Goal: Task Accomplishment & Management: Use online tool/utility

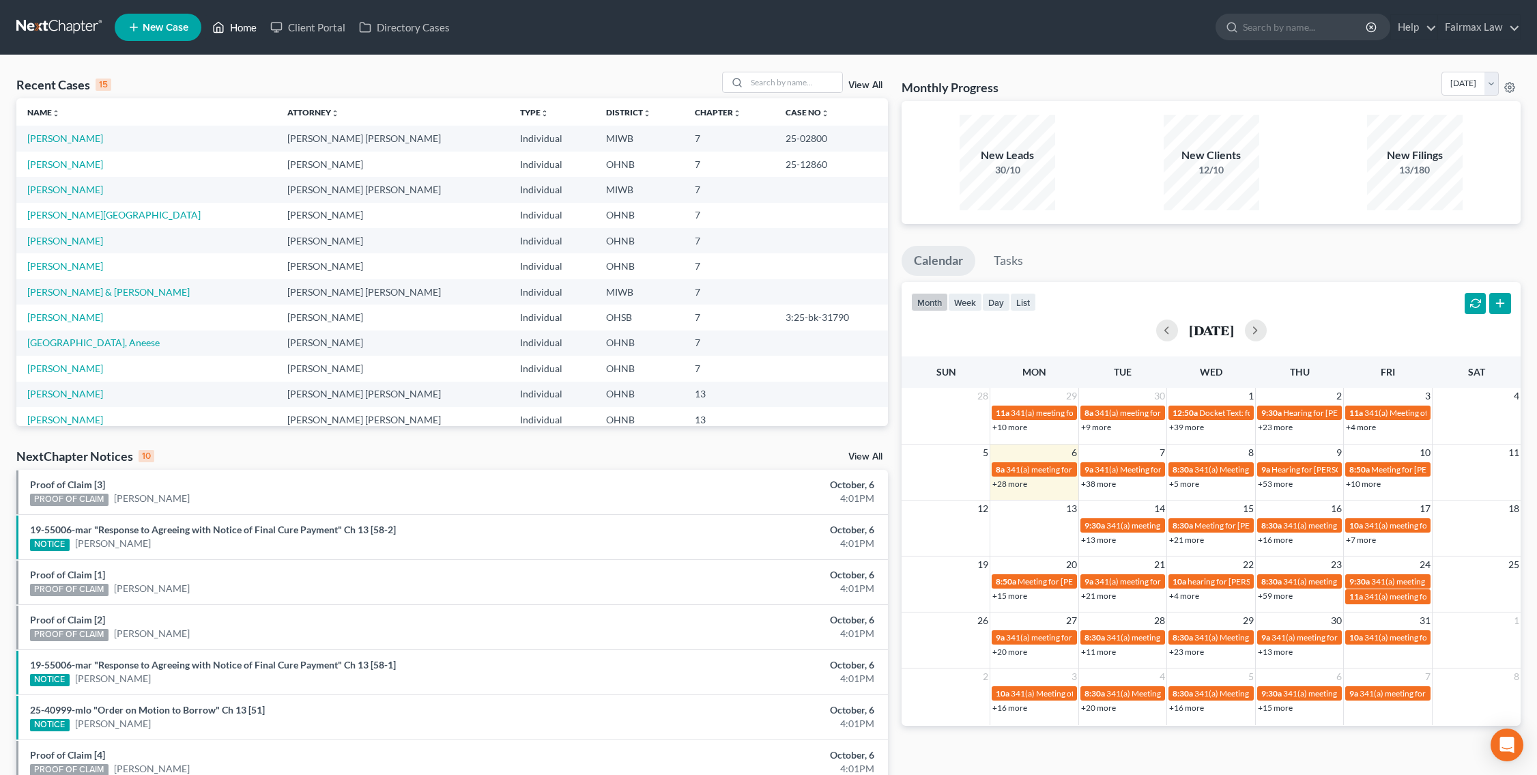
click at [250, 27] on link "Home" at bounding box center [234, 27] width 58 height 25
click at [238, 25] on link "Home" at bounding box center [234, 27] width 58 height 25
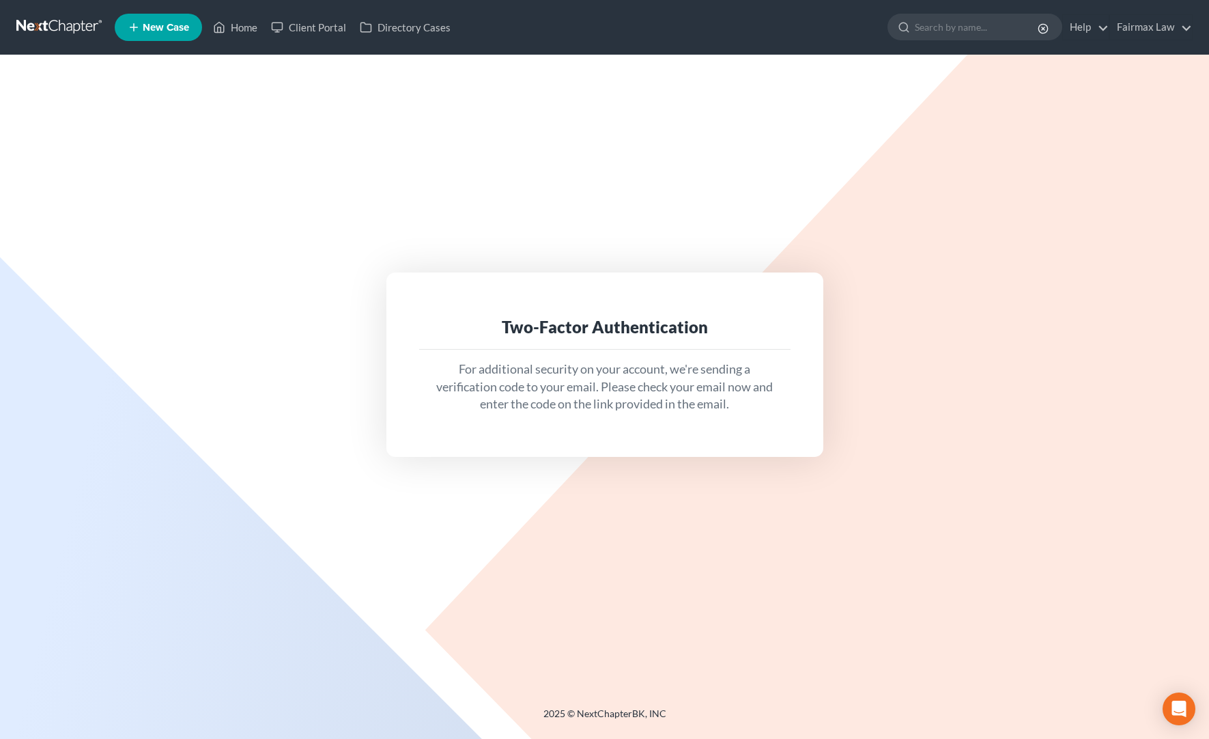
click at [243, 40] on ul "New Case Home Client Portal Directory Cases - No Result - See all results Or Pr…" at bounding box center [654, 27] width 1078 height 35
click at [242, 34] on link "Home" at bounding box center [235, 27] width 58 height 25
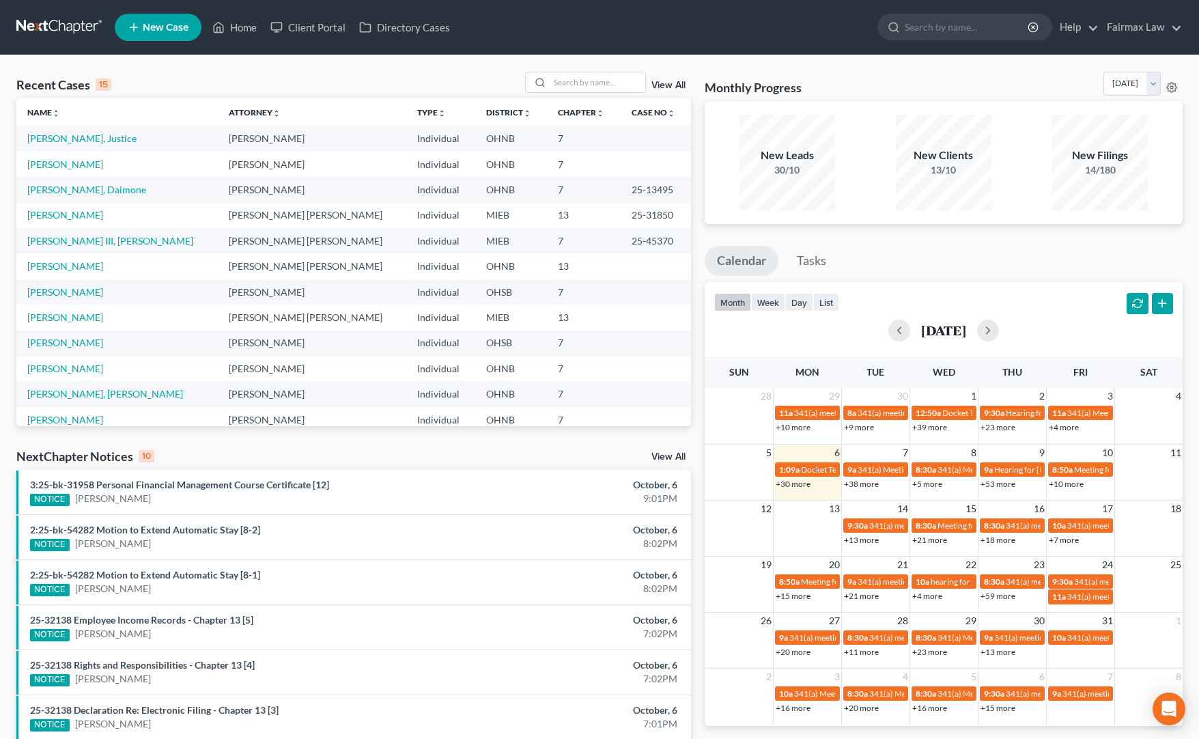
click at [567, 102] on th "Chapter unfold_more expand_more expand_less" at bounding box center [583, 111] width 73 height 27
click at [573, 85] on input "search" at bounding box center [597, 82] width 96 height 20
type input "25-45890"
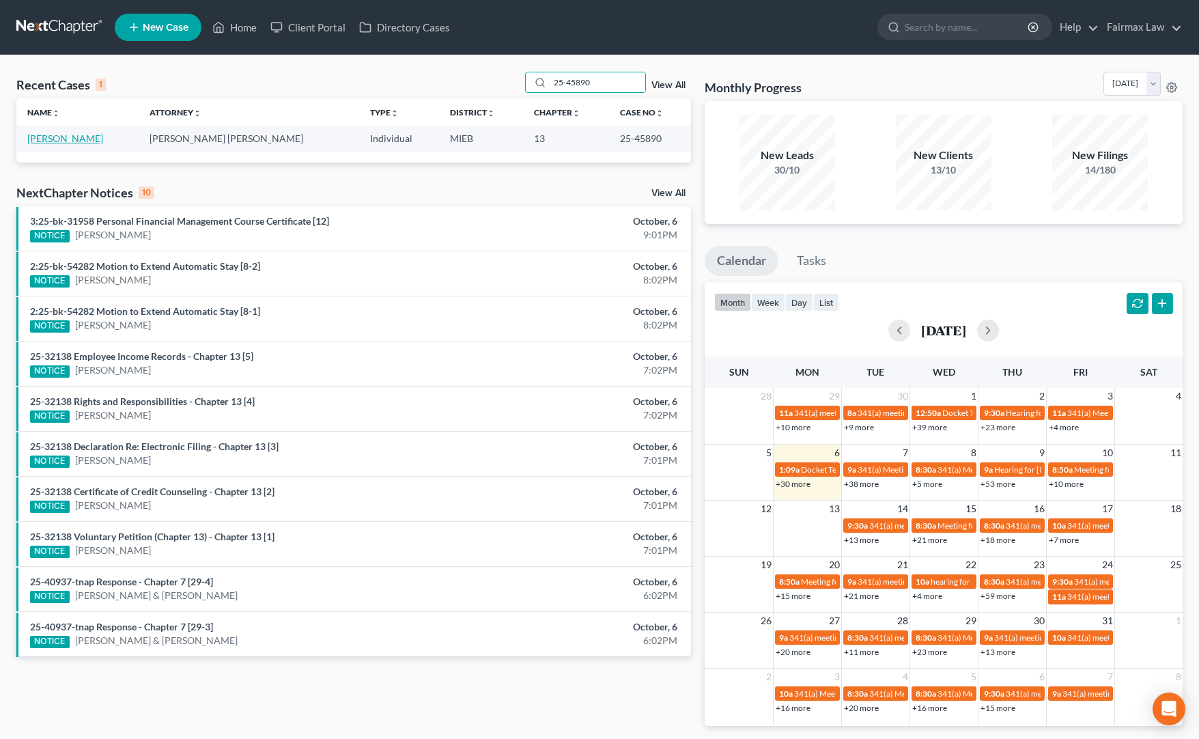
click at [96, 136] on link "[PERSON_NAME]" at bounding box center [65, 138] width 76 height 12
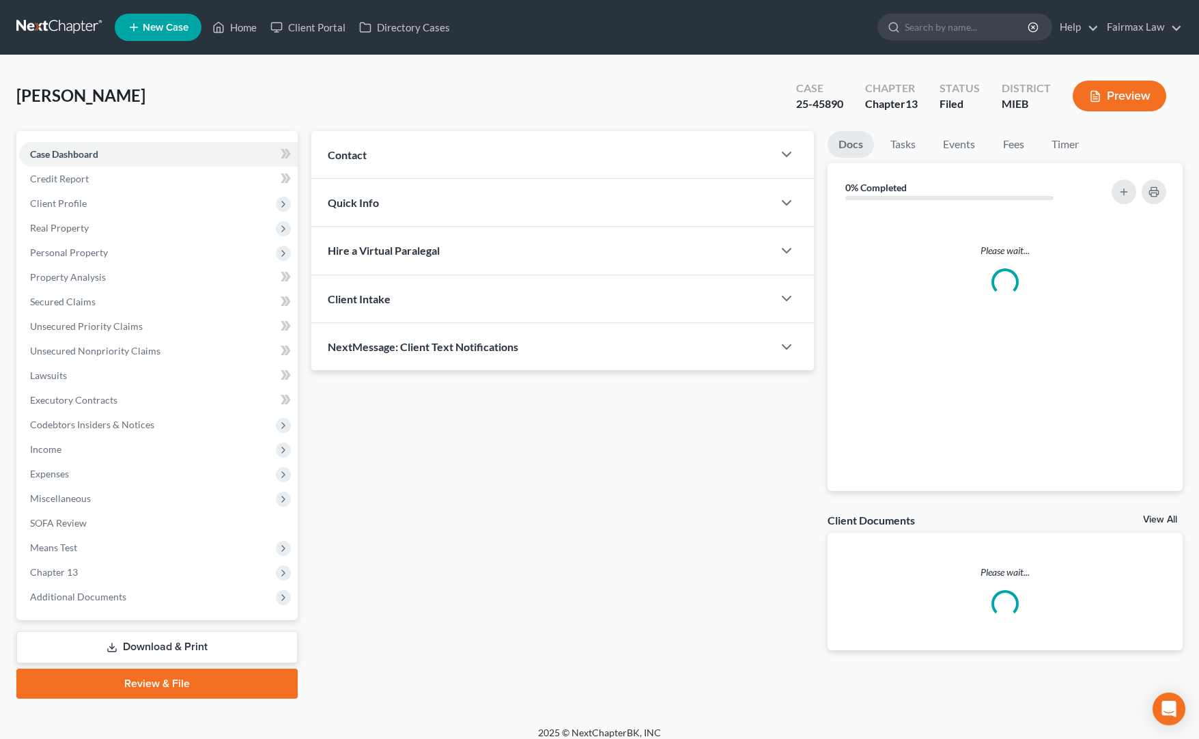
click at [71, 138] on div "Case Dashboard Payments Invoices Payments Payments Credit Report Client Profile…" at bounding box center [156, 375] width 281 height 489
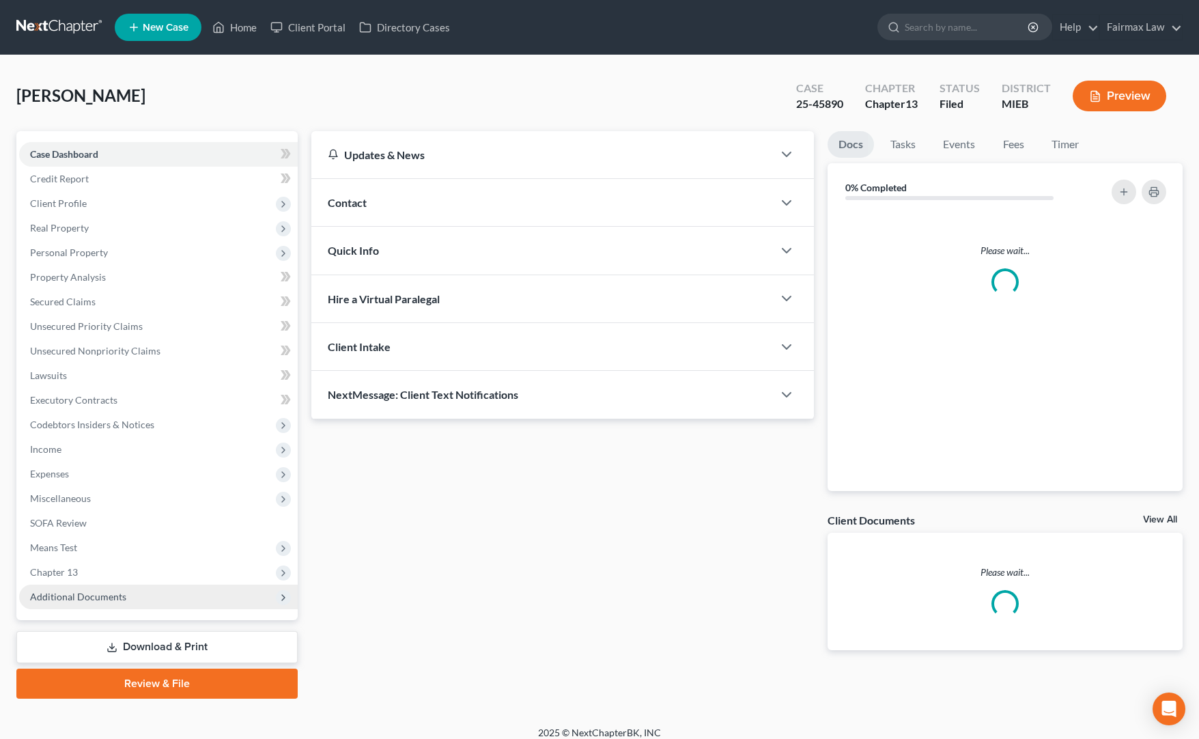
click at [116, 604] on span "Additional Documents" at bounding box center [158, 596] width 278 height 25
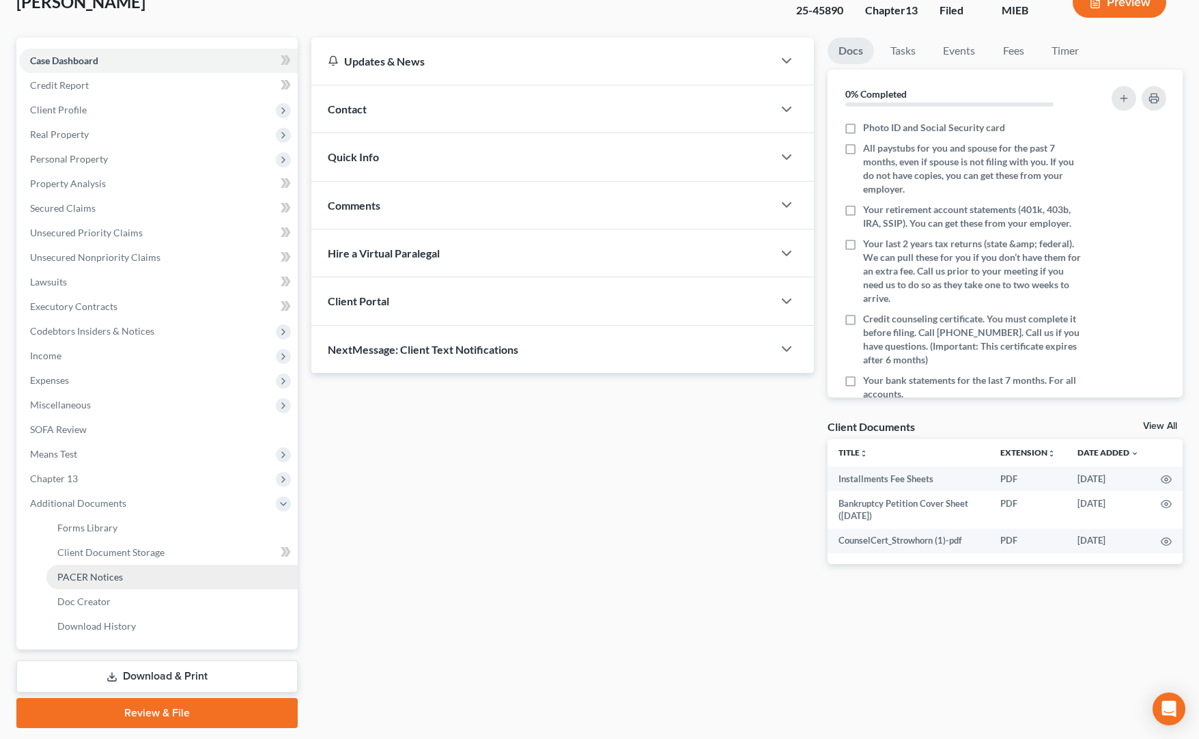
click at [100, 573] on span "PACER Notices" at bounding box center [90, 577] width 66 height 12
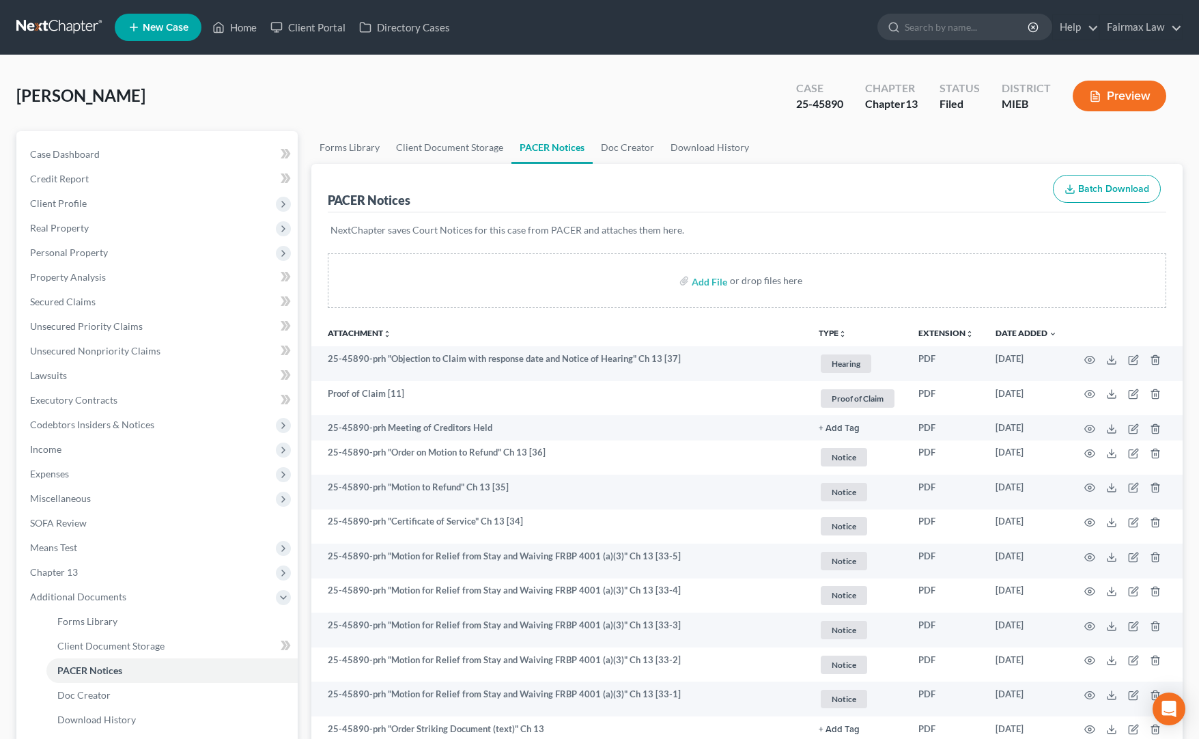
click at [1097, 115] on div "Preview" at bounding box center [1121, 97] width 121 height 40
click at [1102, 105] on button "Preview" at bounding box center [1119, 96] width 94 height 31
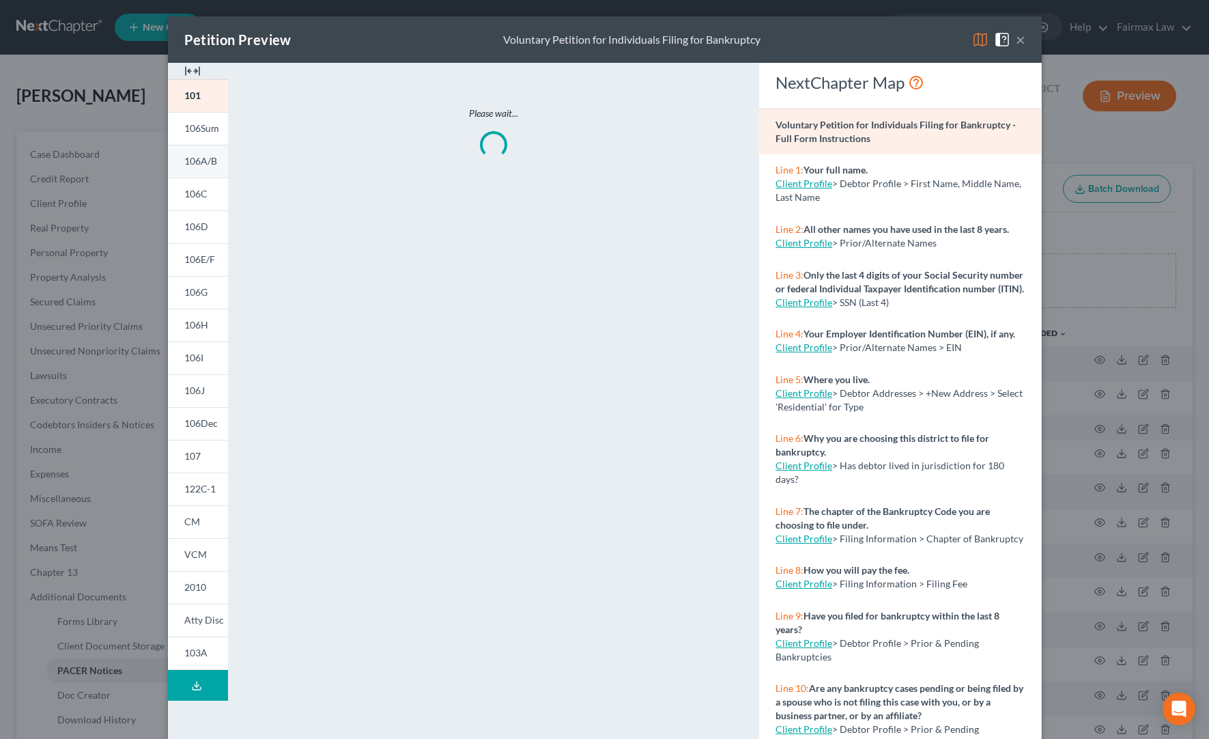
click at [200, 158] on span "106A/B" at bounding box center [200, 161] width 33 height 12
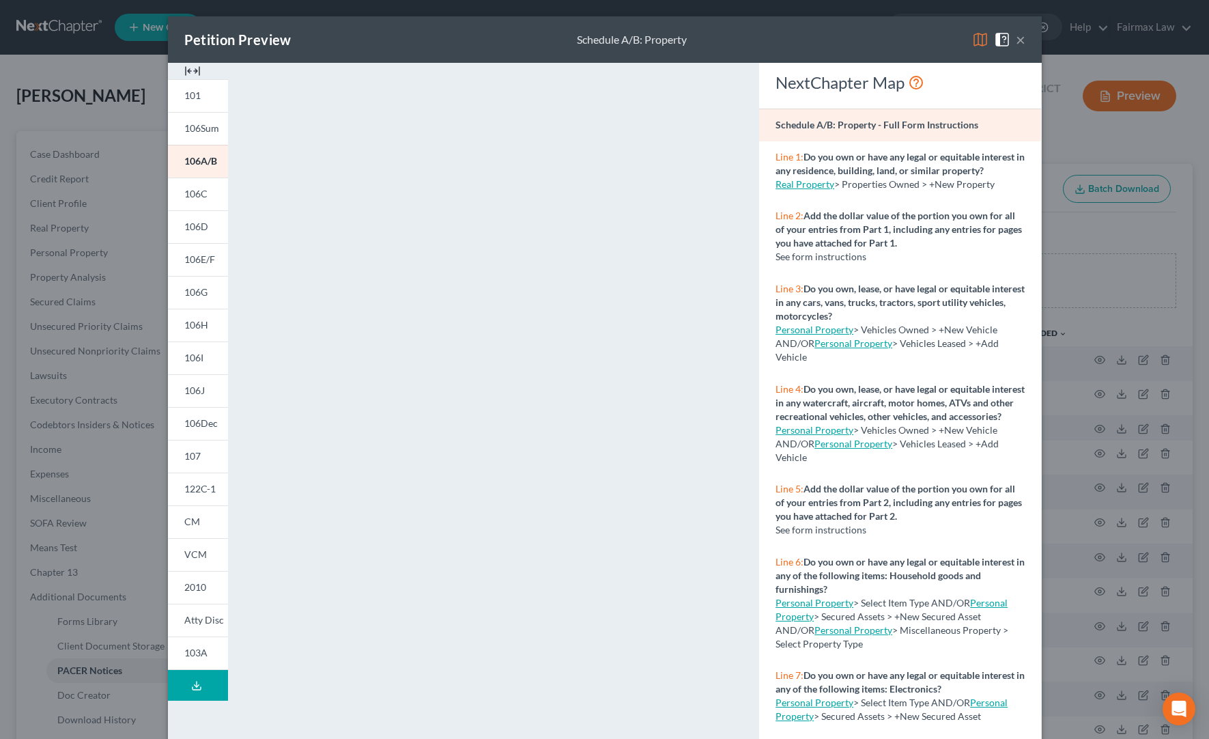
click at [1020, 43] on div "Petition Preview Schedule A/B: Property ×" at bounding box center [605, 39] width 874 height 46
click at [1020, 41] on div "Petition Preview Schedule A/B: Property ×" at bounding box center [605, 39] width 874 height 46
click at [1017, 40] on button "×" at bounding box center [1021, 39] width 10 height 16
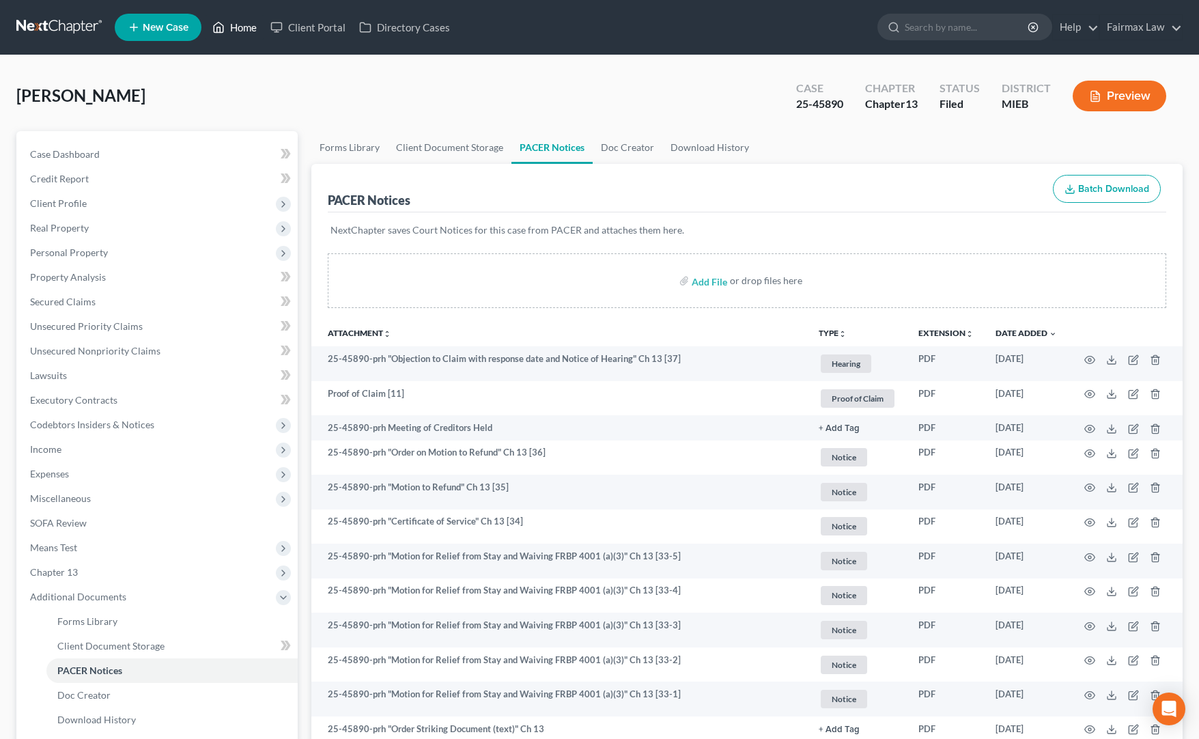
click at [221, 38] on link "Home" at bounding box center [234, 27] width 58 height 25
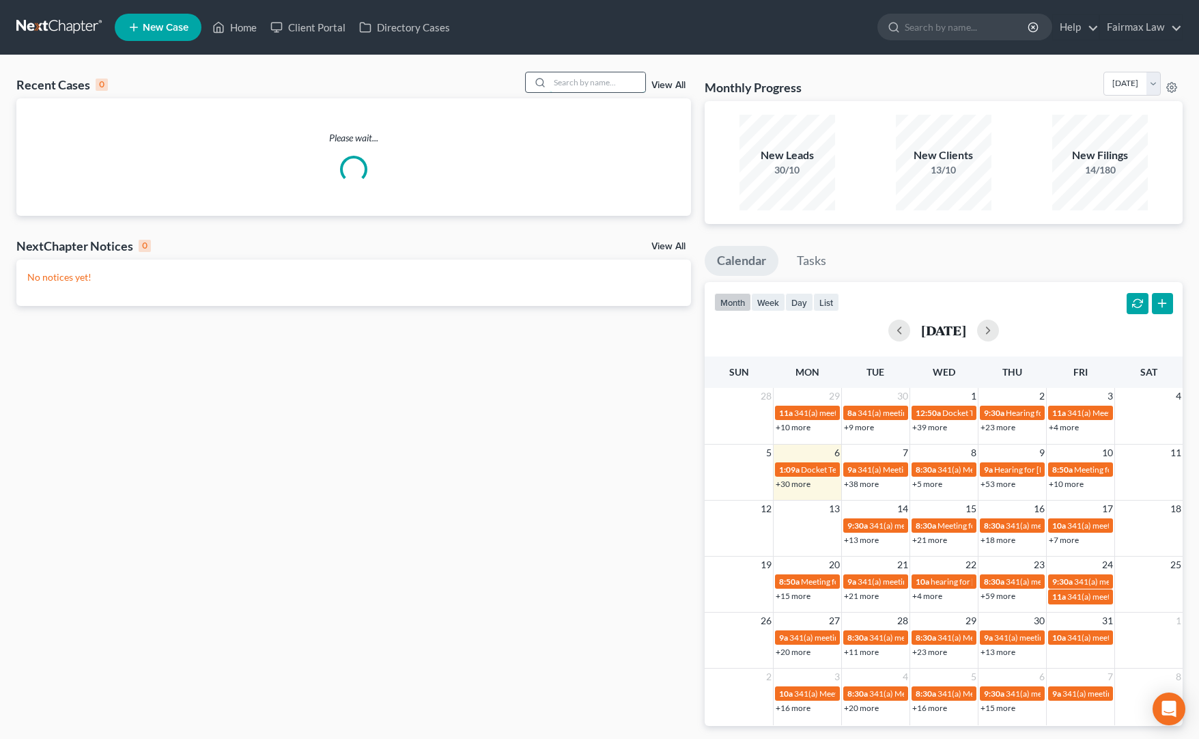
click at [568, 76] on input "search" at bounding box center [597, 82] width 96 height 20
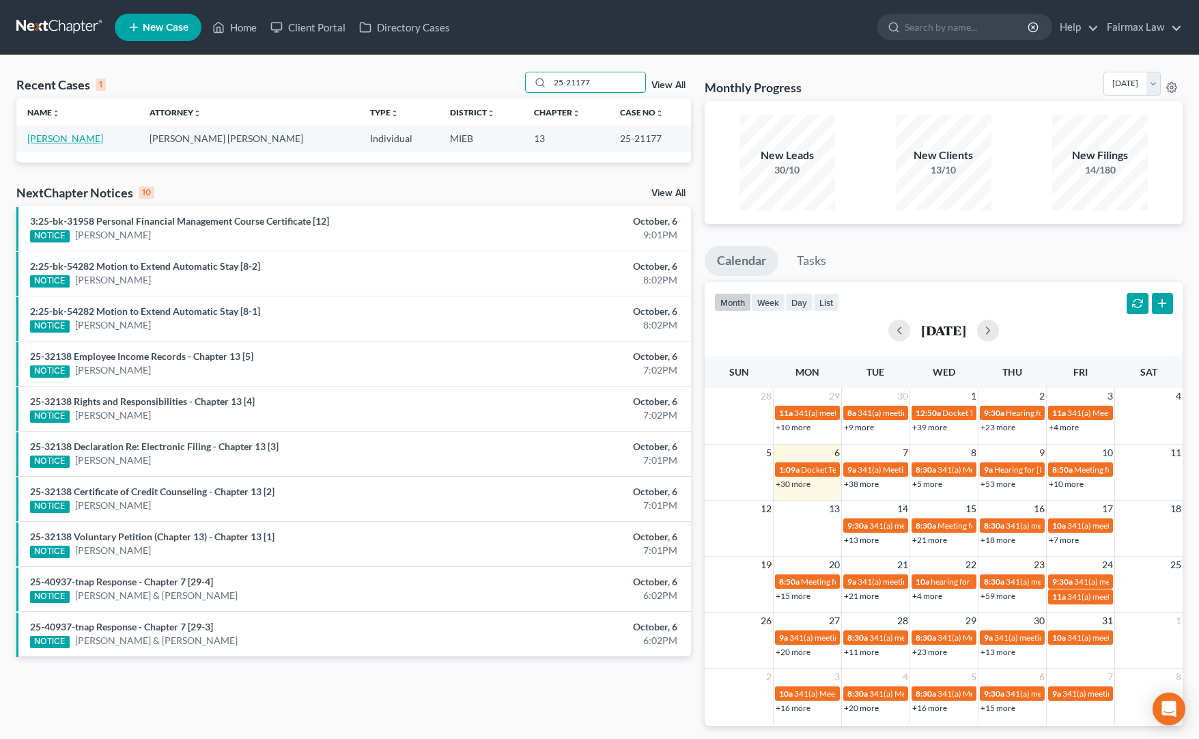
type input "25-21177"
click at [55, 136] on link "[PERSON_NAME]" at bounding box center [65, 138] width 76 height 12
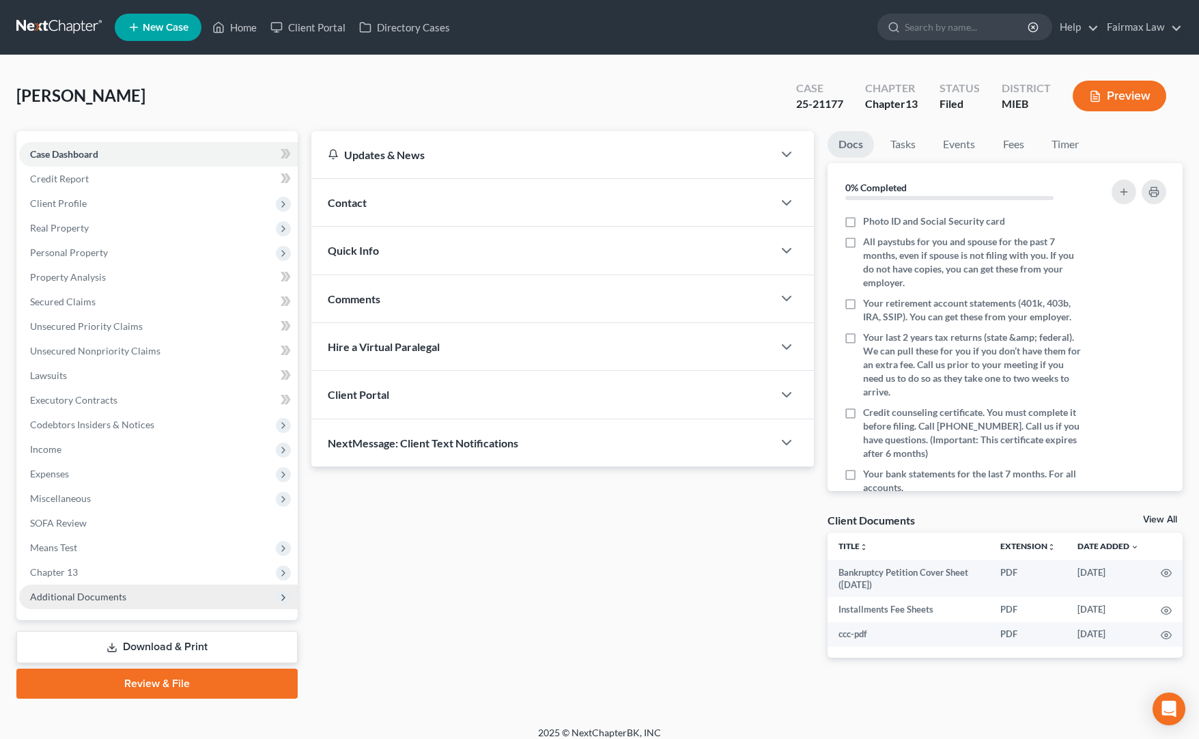
click at [91, 590] on span "Additional Documents" at bounding box center [78, 596] width 96 height 12
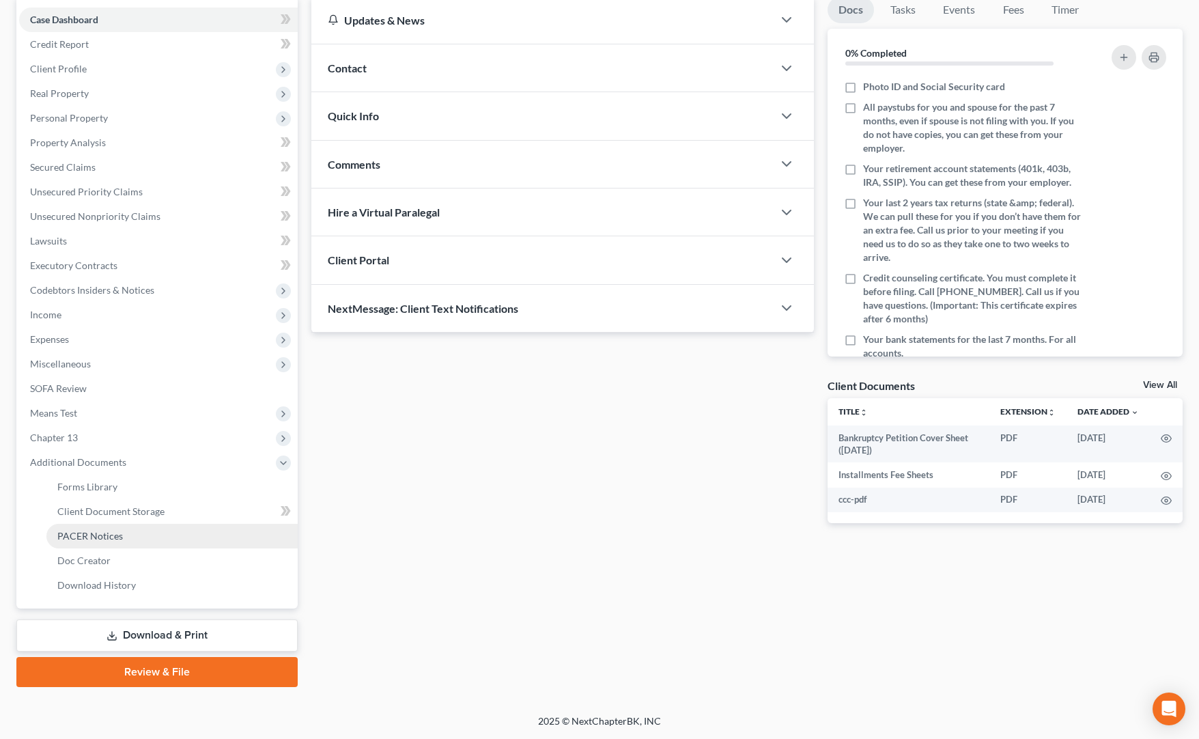
click at [115, 526] on link "PACER Notices" at bounding box center [171, 536] width 251 height 25
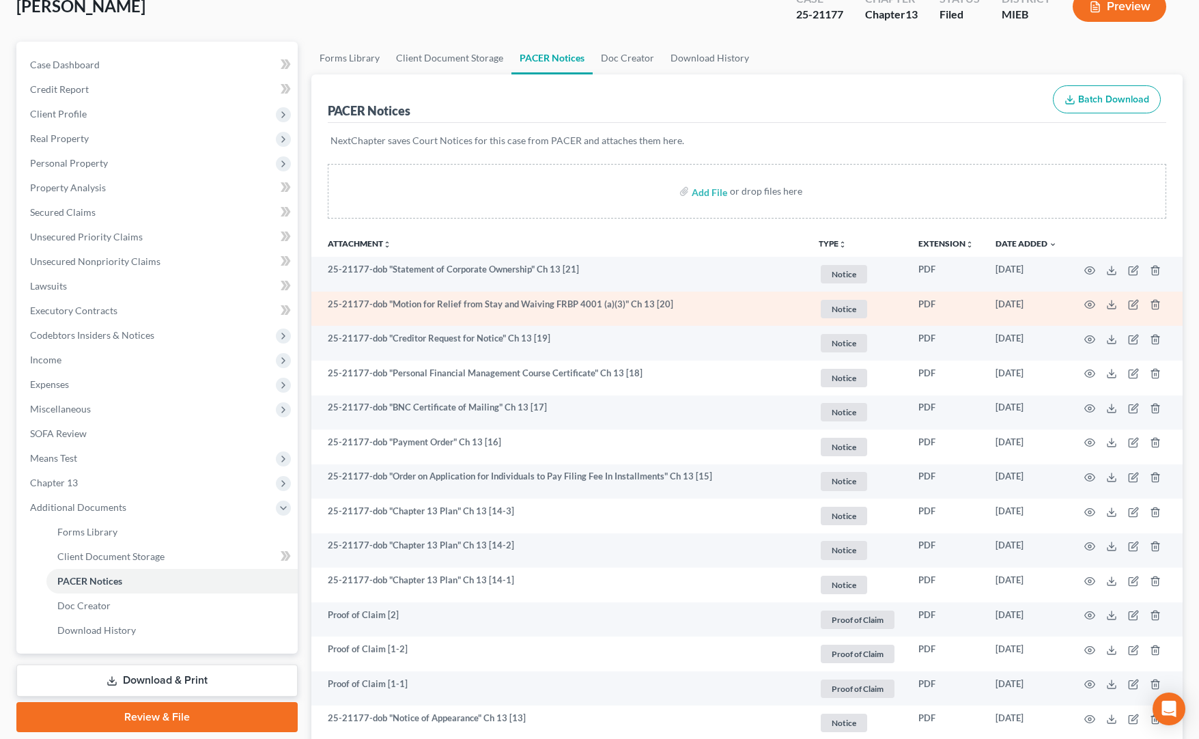
scroll to position [103, 0]
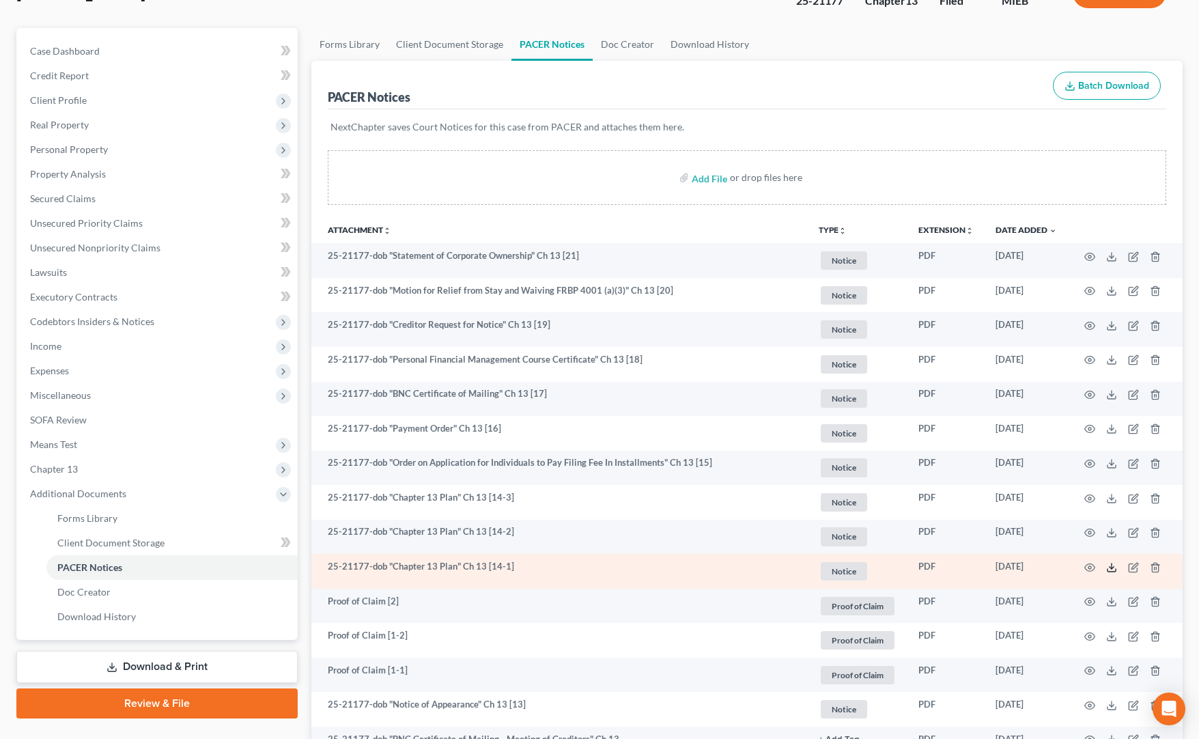
click at [1107, 567] on icon at bounding box center [1111, 567] width 11 height 11
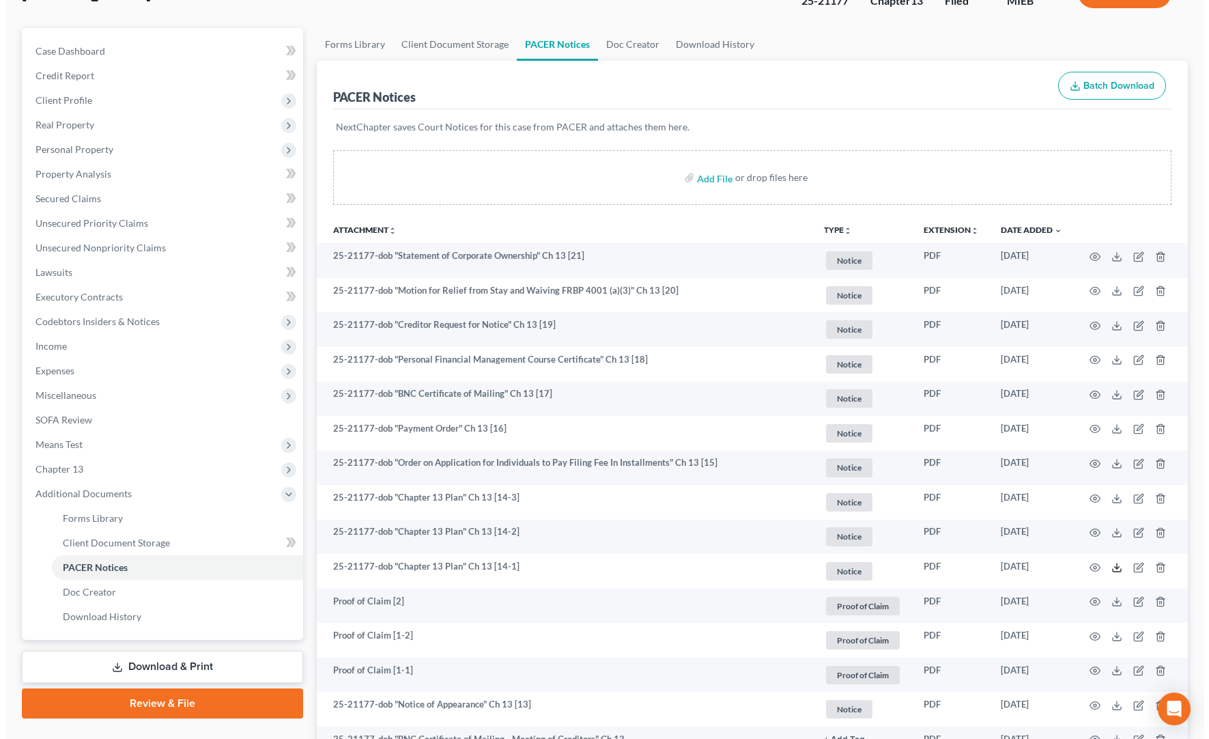
scroll to position [0, 0]
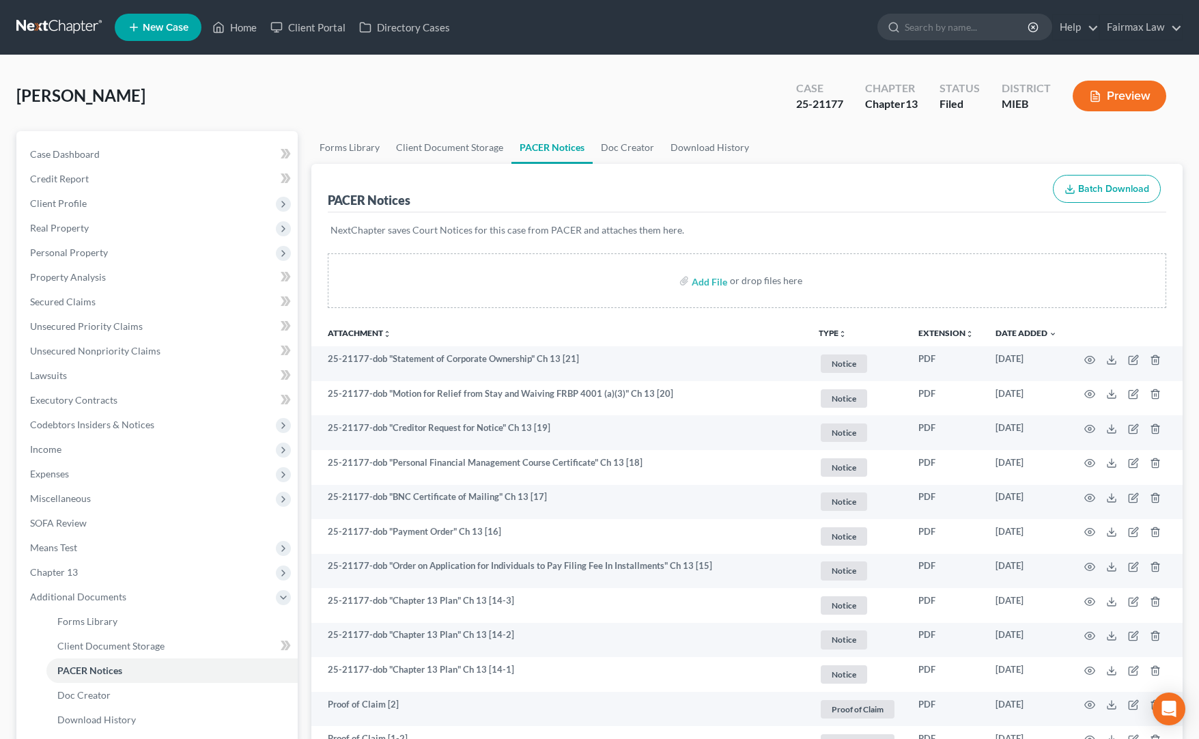
click at [1076, 115] on div "Preview" at bounding box center [1121, 97] width 121 height 40
click at [1093, 102] on icon "button" at bounding box center [1095, 96] width 8 height 10
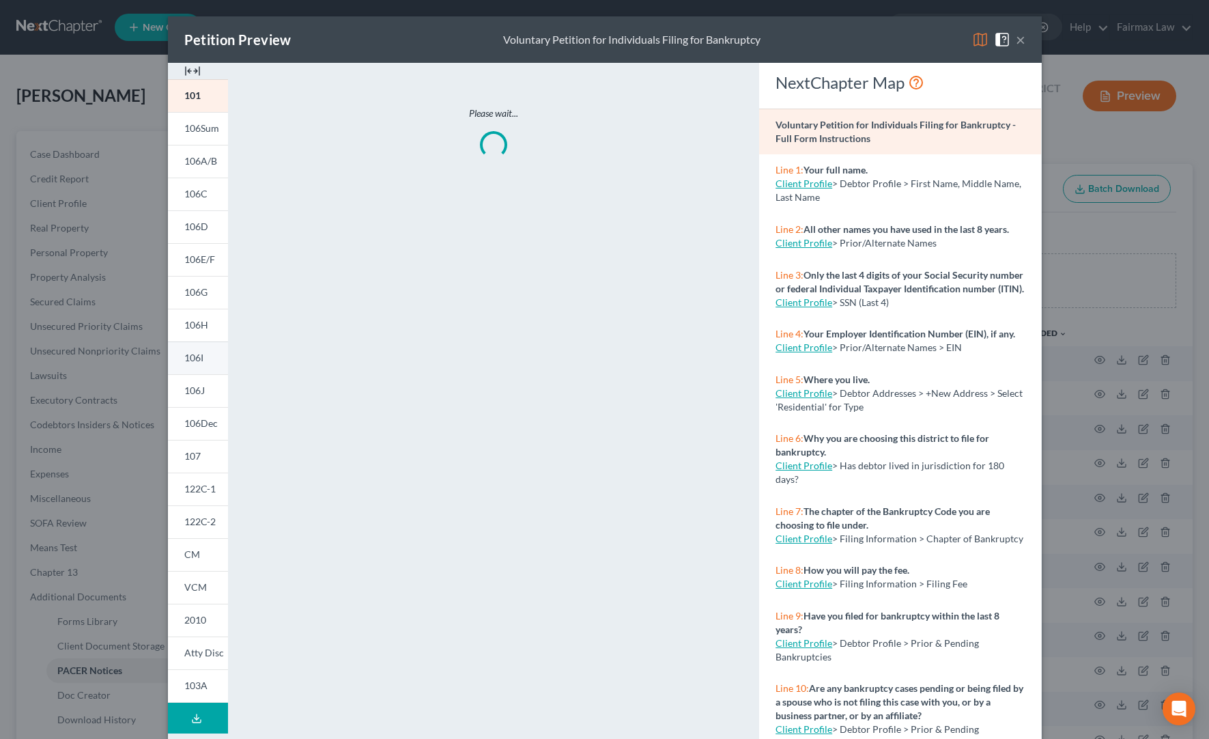
click at [192, 354] on span "106I" at bounding box center [193, 358] width 19 height 12
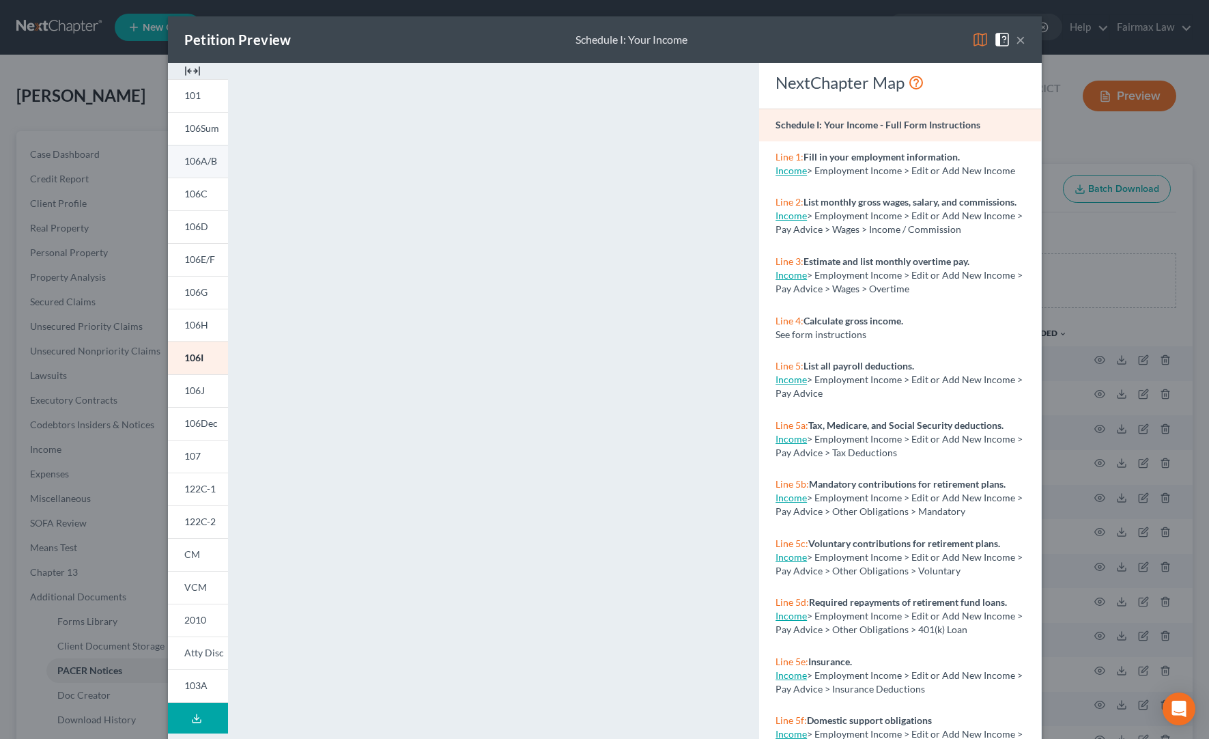
click at [206, 171] on link "106A/B" at bounding box center [198, 161] width 60 height 33
